Goal: Information Seeking & Learning: Learn about a topic

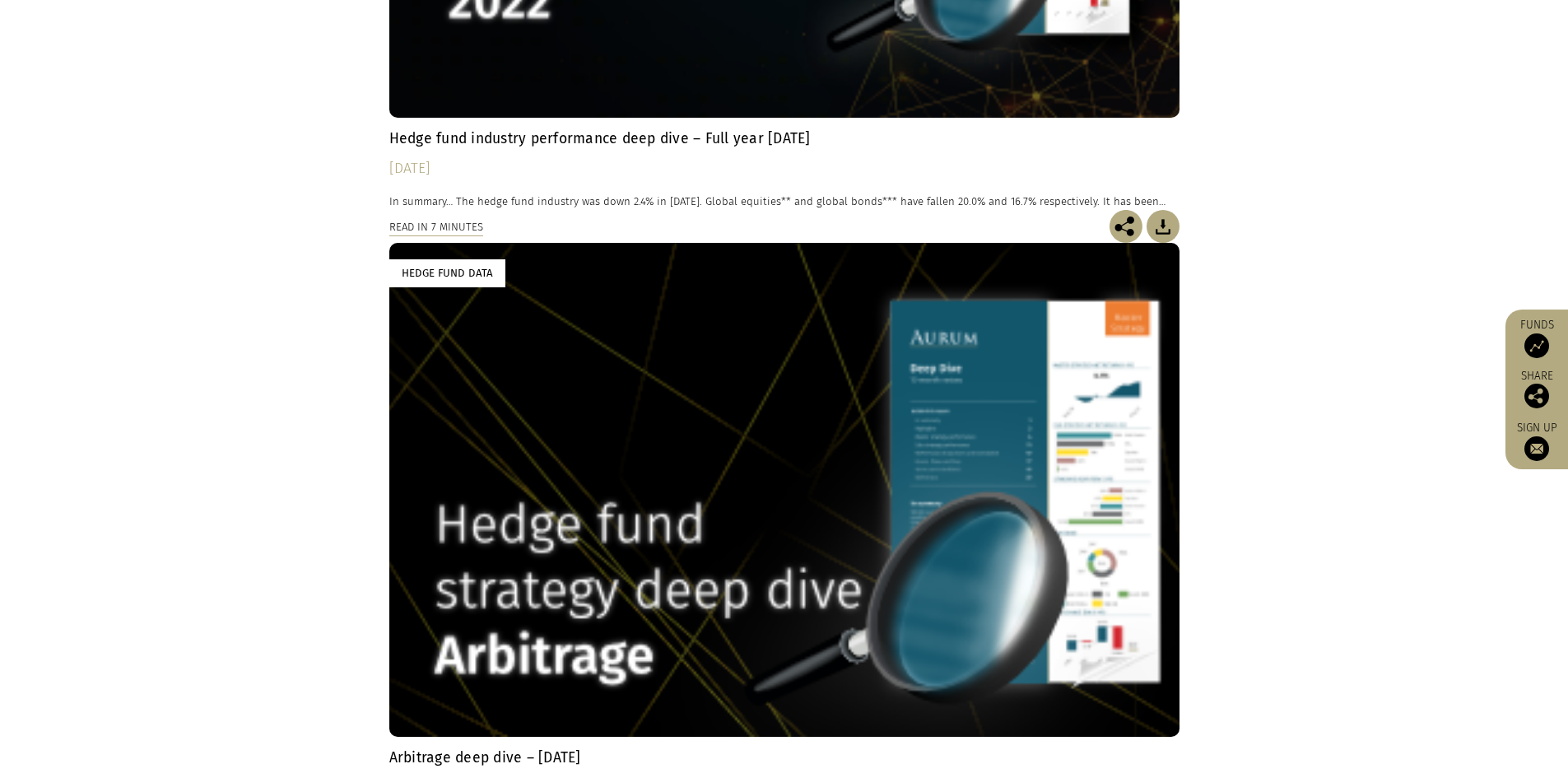
scroll to position [7822, 0]
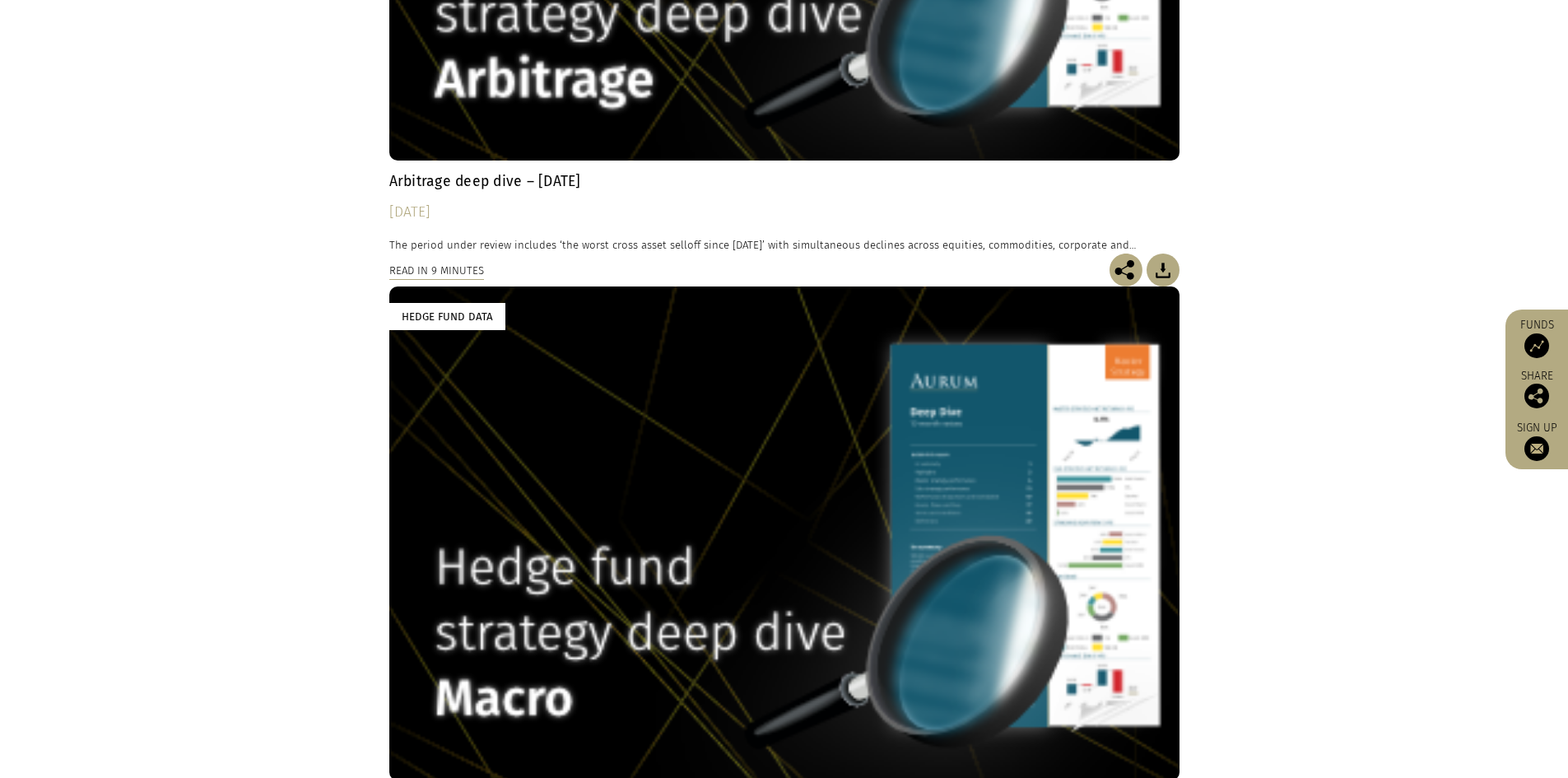
click at [620, 470] on div "Hedge Fund Data" at bounding box center [784, 534] width 790 height 494
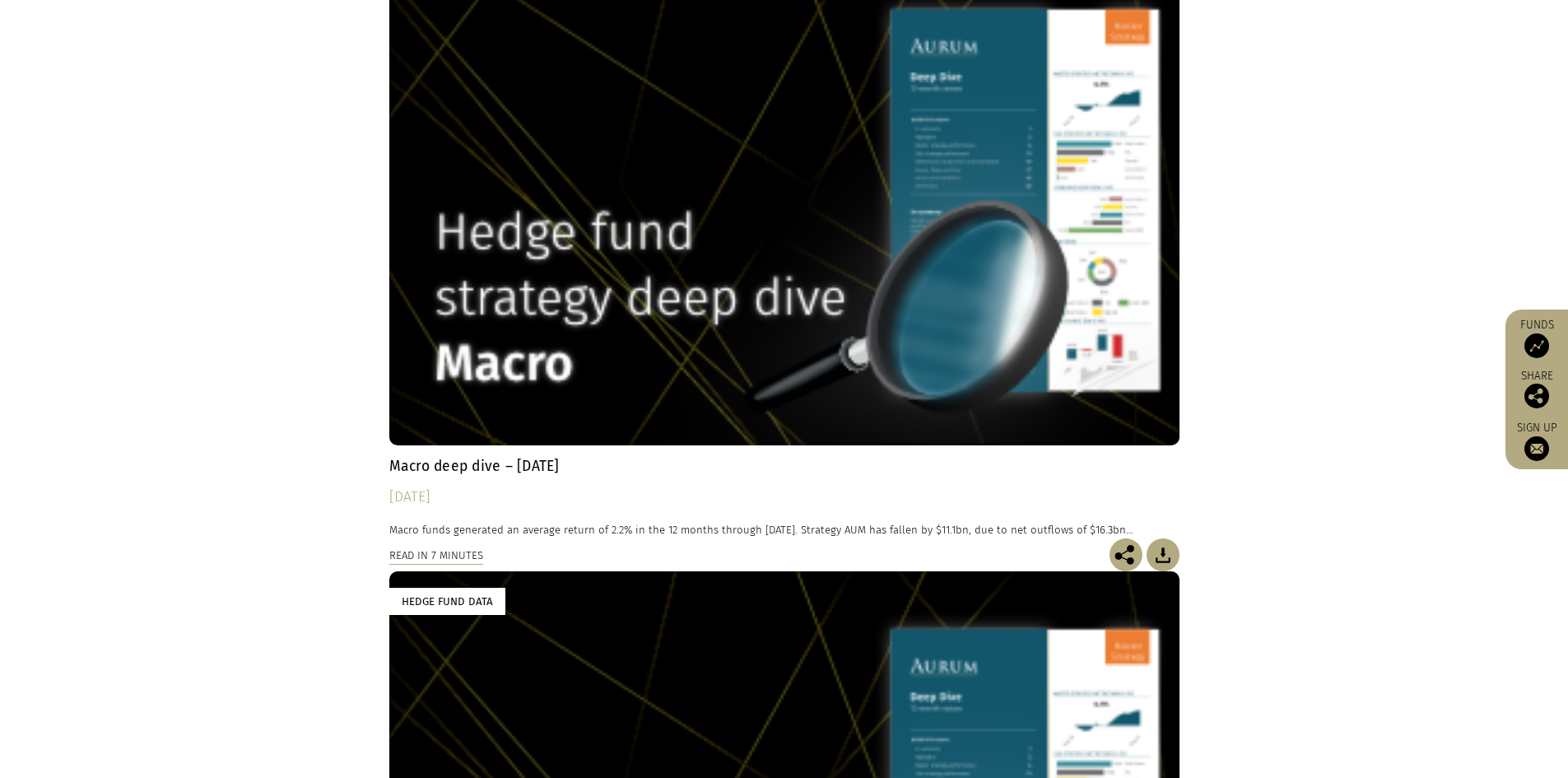
scroll to position [8234, 0]
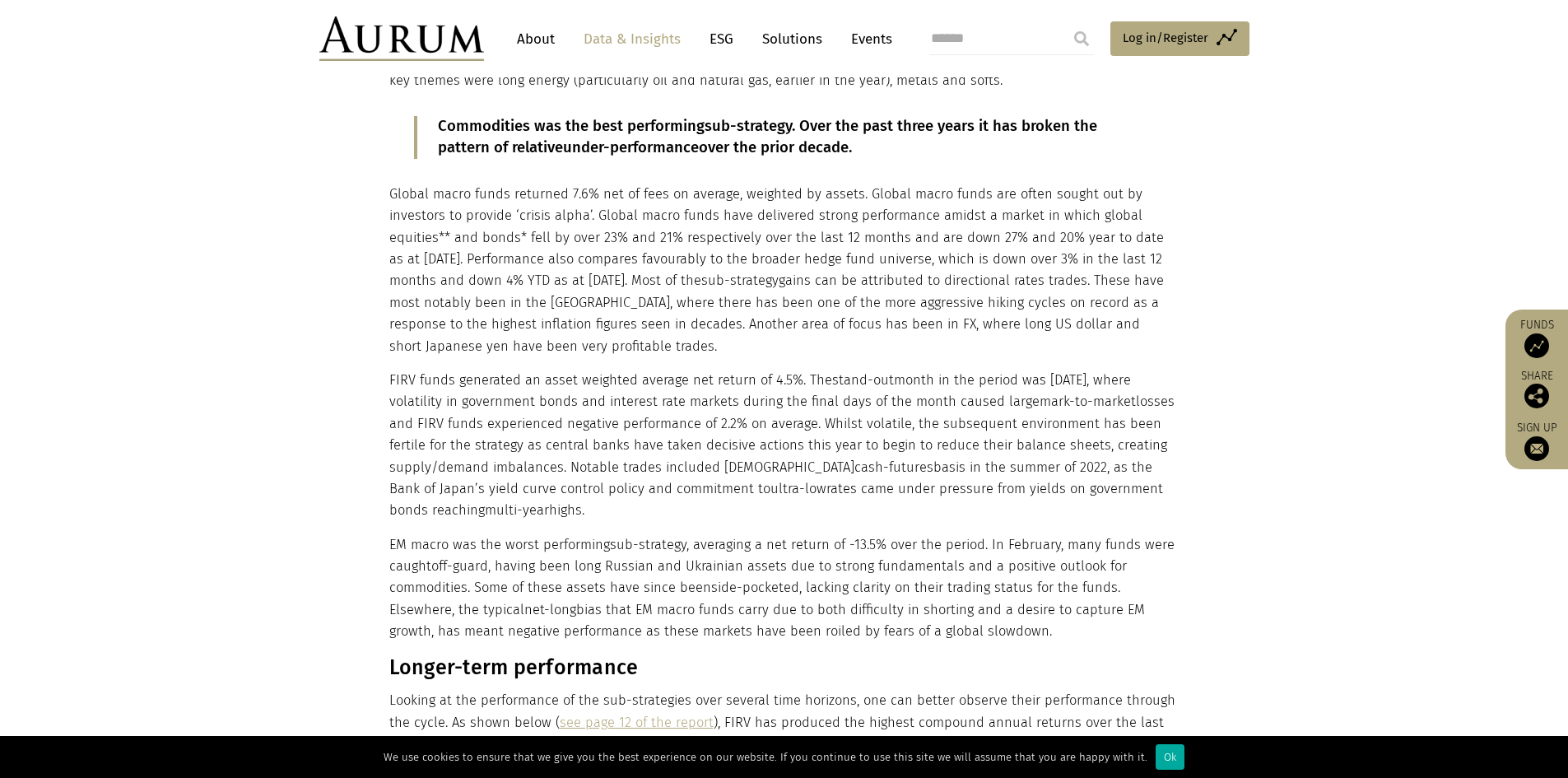
scroll to position [1153, 0]
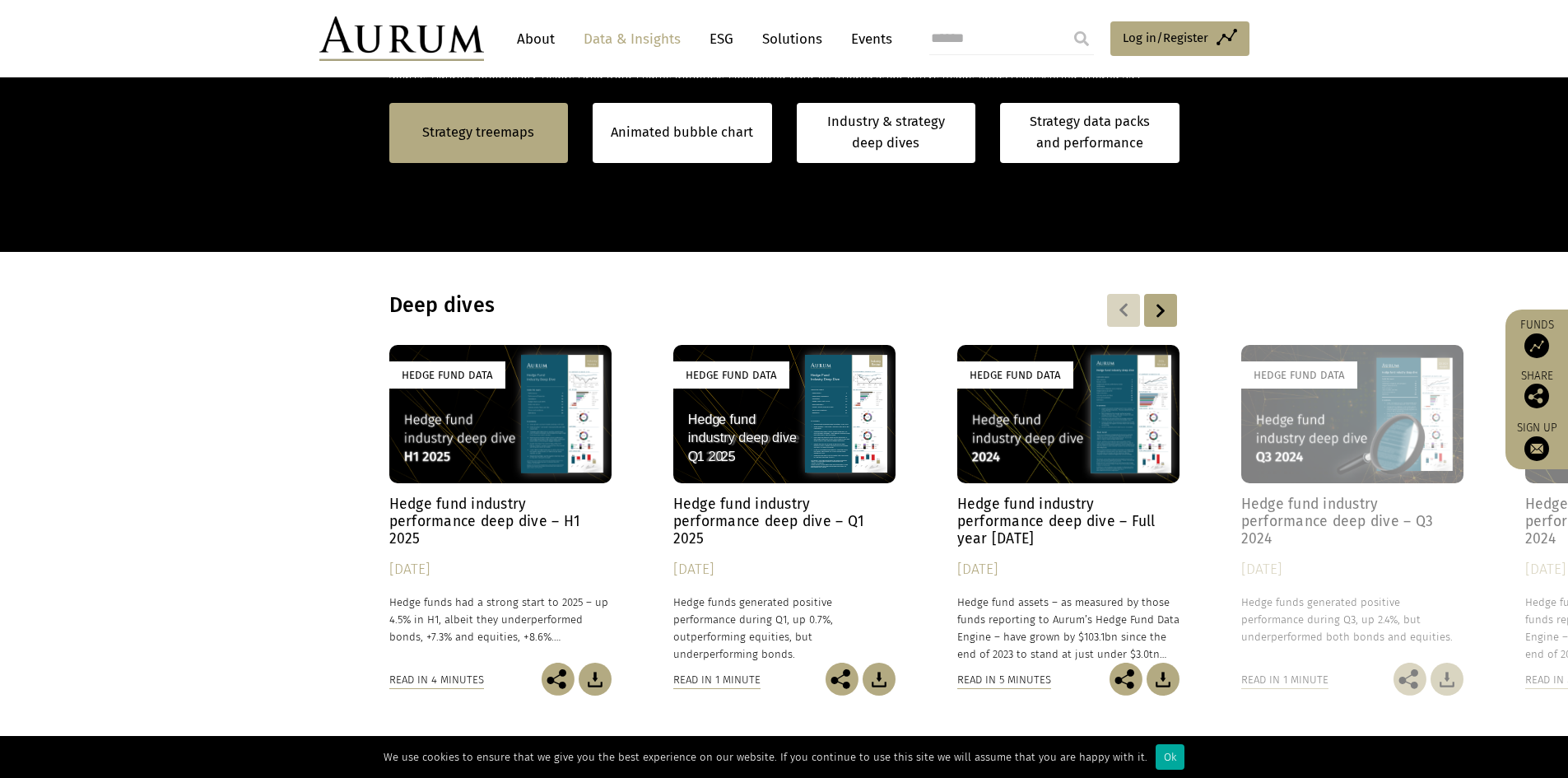
scroll to position [796, 0]
